Goal: Task Accomplishment & Management: Complete application form

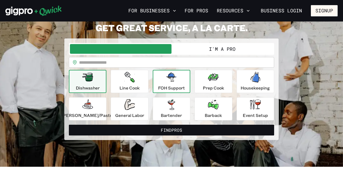
scroll to position [26, 0]
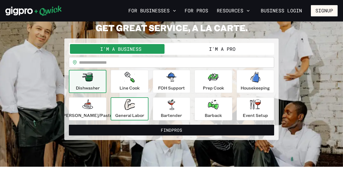
click at [132, 111] on div "General Labor" at bounding box center [129, 108] width 29 height 19
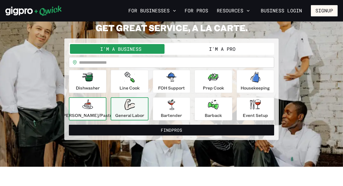
click at [93, 107] on icon "button" at bounding box center [87, 104] width 11 height 11
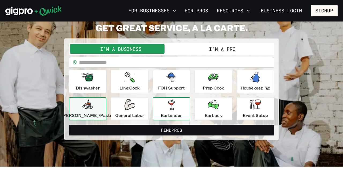
click at [164, 102] on div "Bartender" at bounding box center [171, 108] width 21 height 19
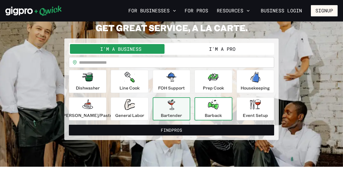
click at [208, 102] on icon "button" at bounding box center [213, 105] width 11 height 10
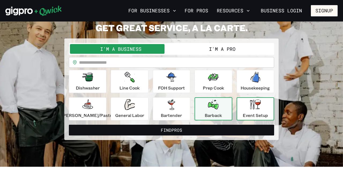
click at [250, 103] on icon "button" at bounding box center [255, 104] width 11 height 10
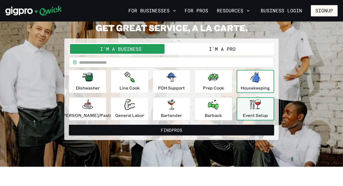
click at [247, 89] on p "Housekeeping" at bounding box center [255, 88] width 29 height 6
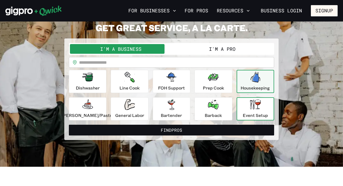
click at [250, 105] on icon "button" at bounding box center [255, 104] width 11 height 10
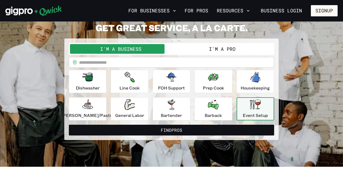
click at [236, 54] on div "I'm a Business I'm a Pro" at bounding box center [172, 49] width 206 height 12
click at [232, 49] on button "I'm a Pro" at bounding box center [223, 49] width 102 height 10
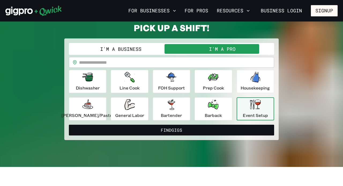
click at [192, 65] on input "text" at bounding box center [176, 62] width 195 height 11
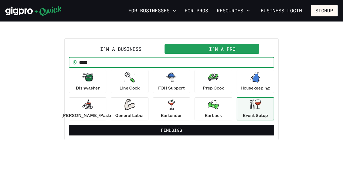
type input "*****"
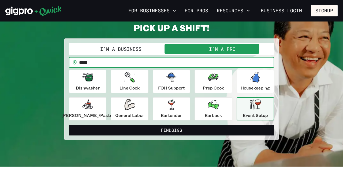
click at [69, 124] on button "Find Gigs" at bounding box center [172, 129] width 206 height 11
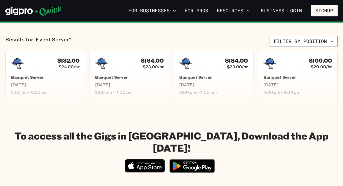
scroll to position [122, 0]
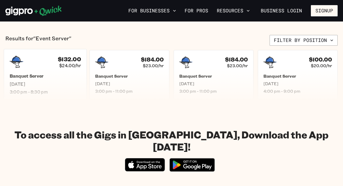
click at [72, 74] on h5 "Banquet Server" at bounding box center [45, 76] width 71 height 6
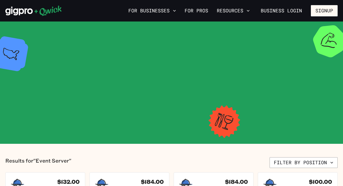
scroll to position [122, 0]
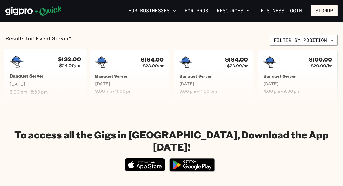
click at [56, 79] on h5 "Banquet Server" at bounding box center [45, 76] width 71 height 6
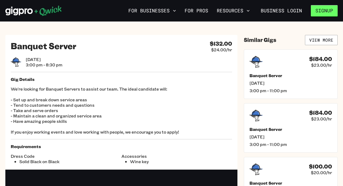
click at [314, 11] on button "Signup" at bounding box center [324, 10] width 27 height 11
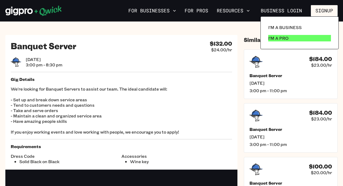
click at [295, 38] on link "I'm a Pro" at bounding box center [299, 38] width 67 height 11
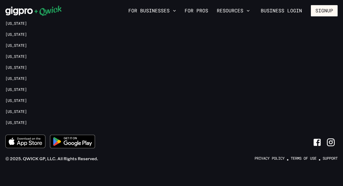
scroll to position [1227, 0]
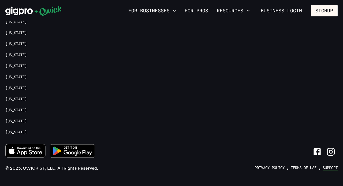
click at [333, 166] on link "Support" at bounding box center [330, 167] width 15 height 5
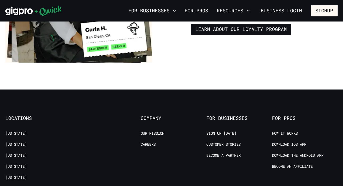
scroll to position [963, 0]
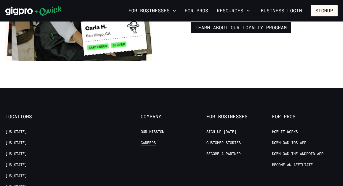
click at [153, 143] on link "Careers" at bounding box center [148, 142] width 15 height 5
